Goal: Task Accomplishment & Management: Use online tool/utility

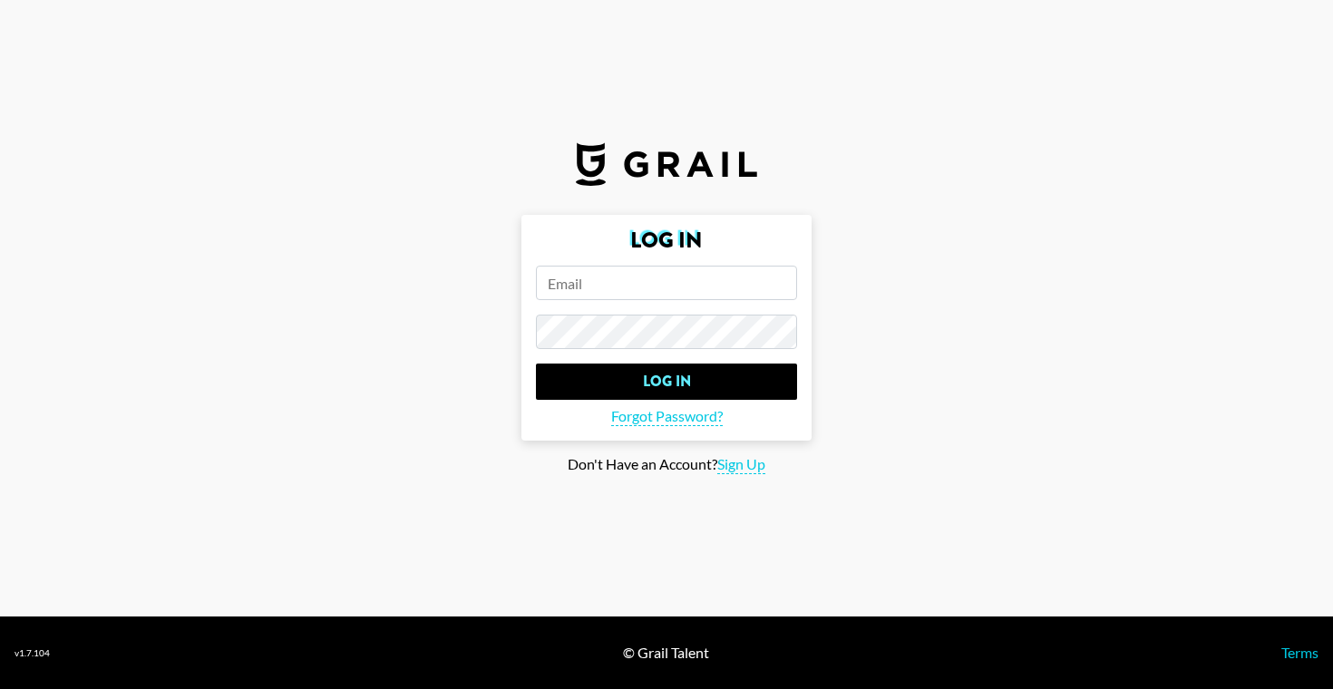
click at [588, 296] on input "email" at bounding box center [666, 283] width 261 height 34
click at [734, 460] on span "Sign Up" at bounding box center [741, 464] width 48 height 19
type input "Sign Up"
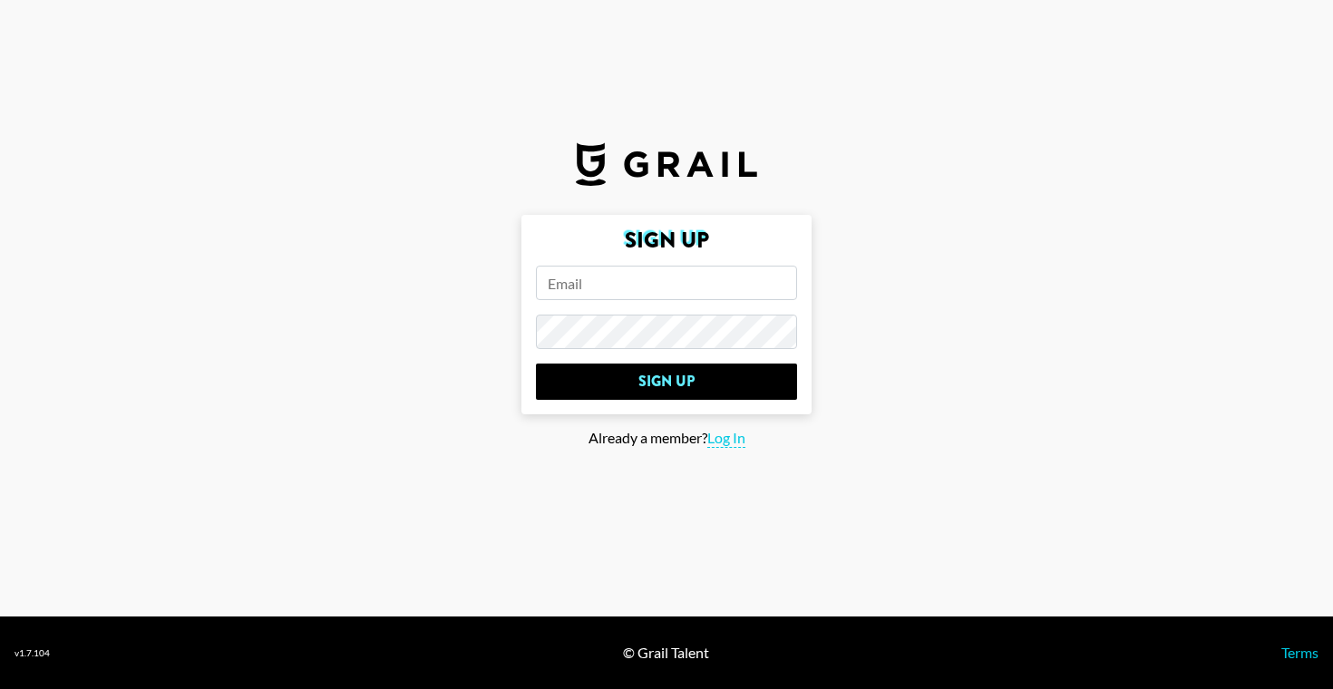
click at [601, 286] on input "email" at bounding box center [666, 283] width 261 height 34
type input "[PERSON_NAME][EMAIL_ADDRESS][PERSON_NAME][PERSON_NAME][DOMAIN_NAME]"
click at [536, 364] on input "Sign Up" at bounding box center [666, 382] width 261 height 36
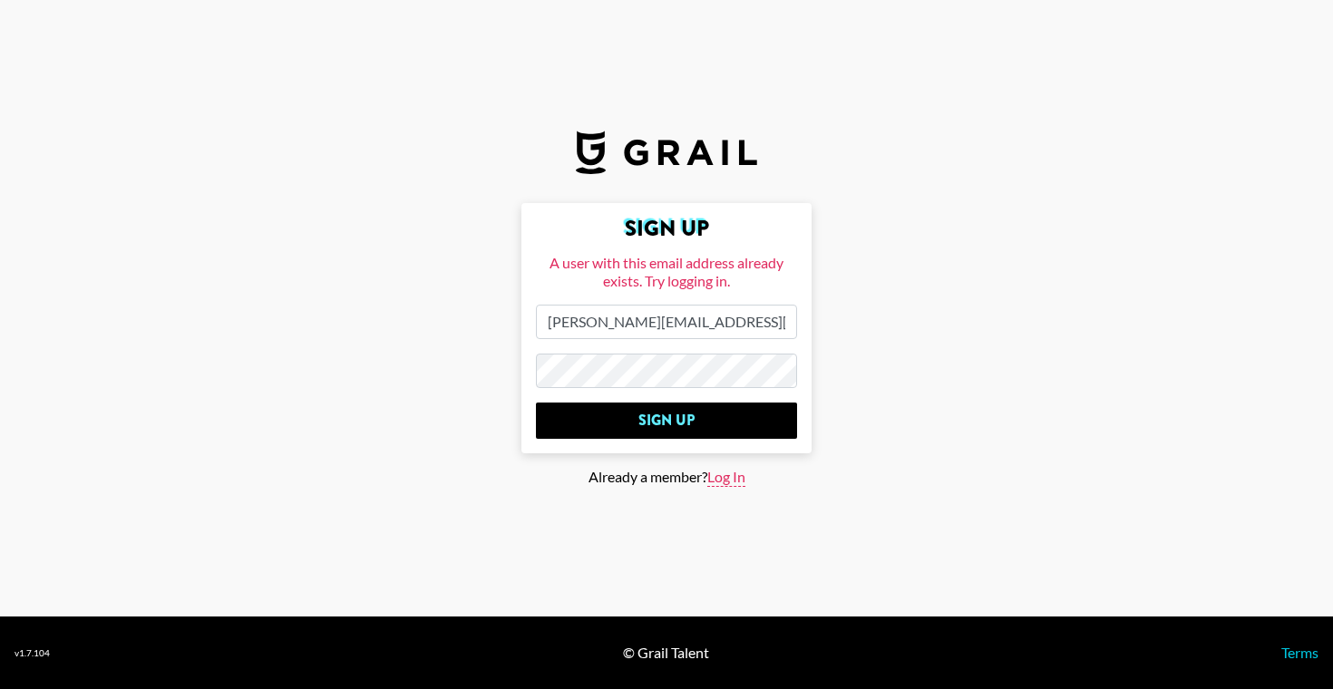
click at [718, 477] on span "Log In" at bounding box center [726, 477] width 38 height 19
type input "Log In"
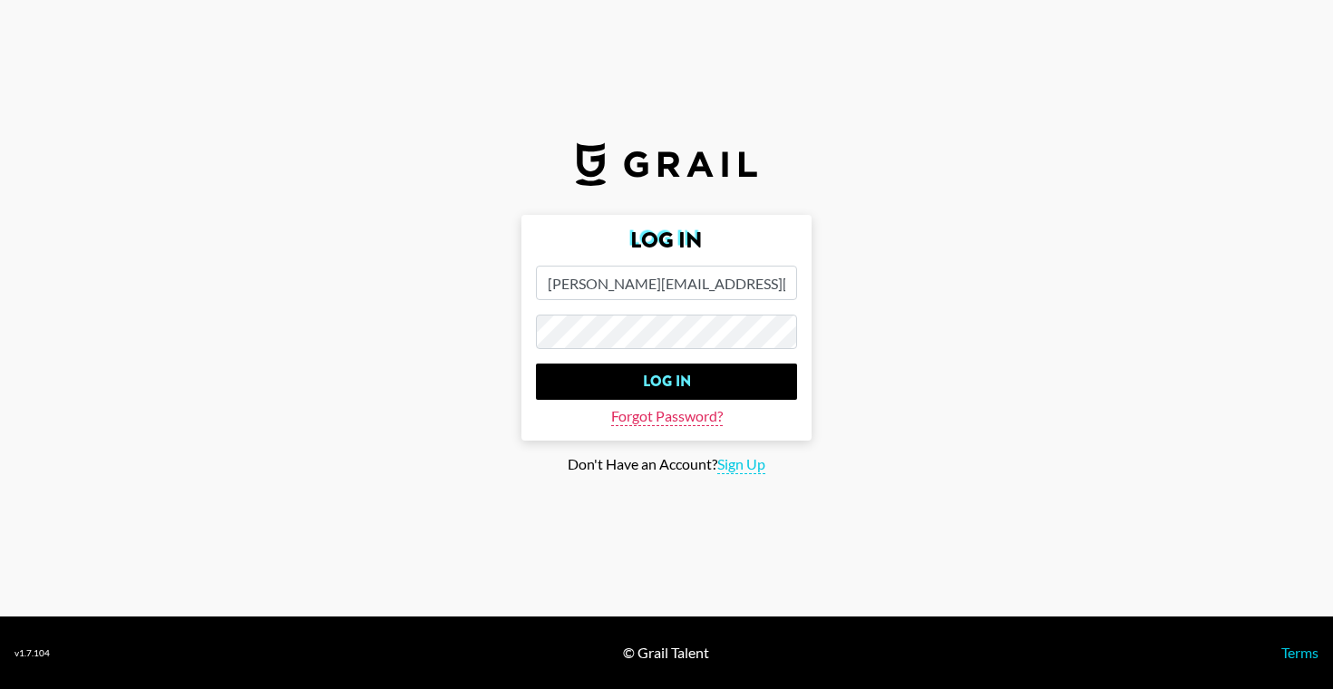
click at [663, 421] on span "Forgot Password?" at bounding box center [667, 416] width 112 height 19
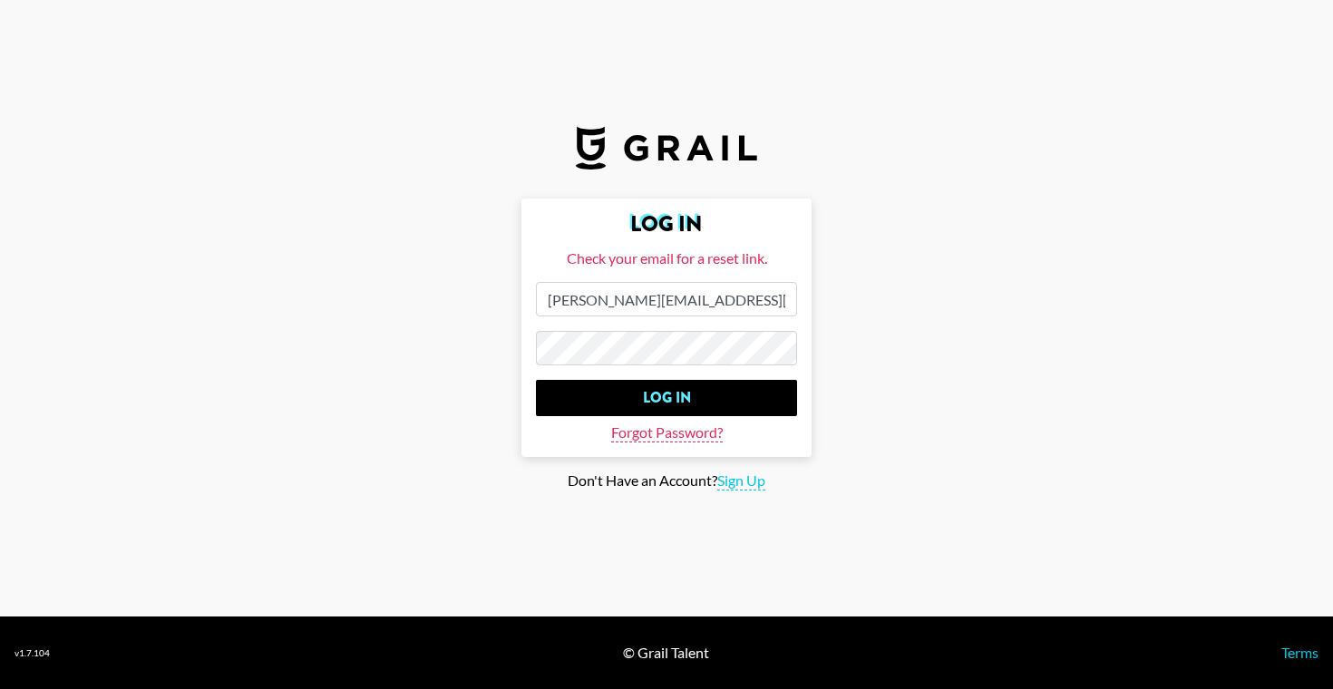
click at [687, 432] on span "Forgot Password?" at bounding box center [667, 432] width 112 height 19
click at [683, 436] on span "Forgot Password?" at bounding box center [667, 432] width 112 height 19
click at [536, 380] on input "Log In" at bounding box center [666, 398] width 261 height 36
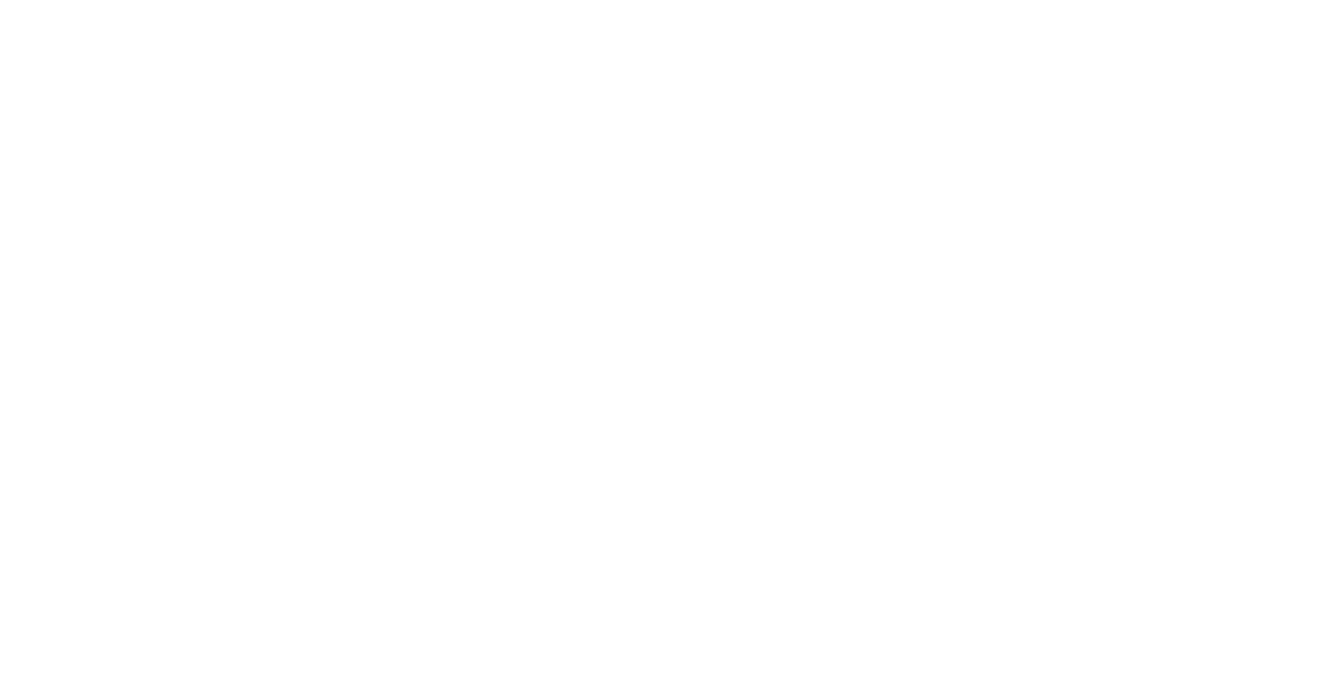
select select "Song"
